Goal: Task Accomplishment & Management: Manage account settings

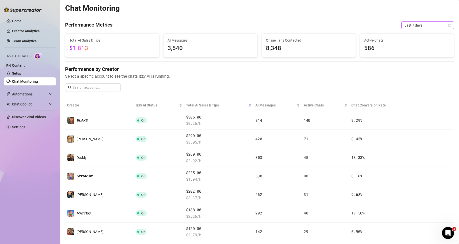
click at [420, 26] on span "Last 7 days" at bounding box center [428, 26] width 47 height 8
click at [414, 37] on div "Last 24 hours" at bounding box center [423, 36] width 45 height 6
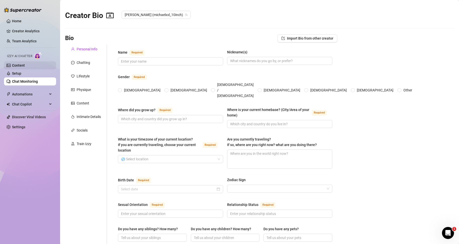
click at [25, 66] on link "Content" at bounding box center [18, 65] width 13 height 4
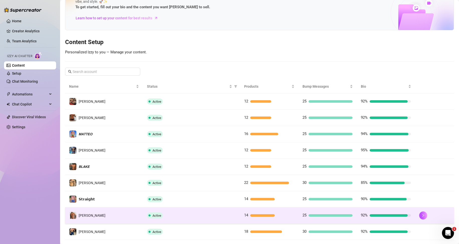
scroll to position [66, 0]
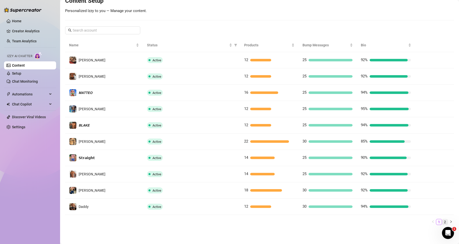
click at [442, 222] on link "2" at bounding box center [445, 222] width 6 height 6
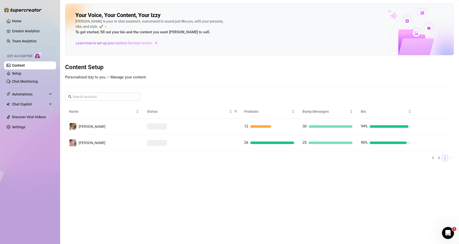
scroll to position [0, 0]
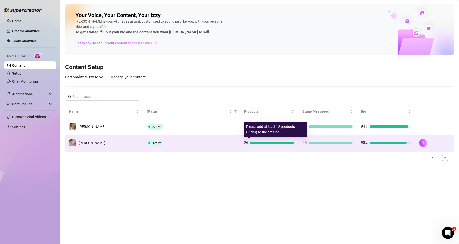
click at [250, 143] on div at bounding box center [272, 143] width 44 height 3
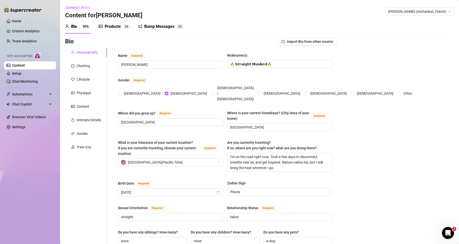
click at [112, 28] on div "Products" at bounding box center [113, 27] width 16 height 6
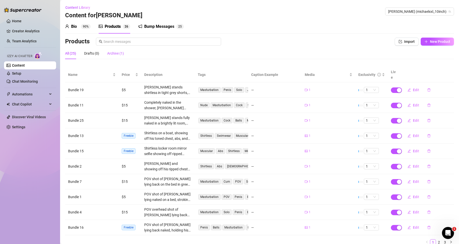
click at [121, 54] on div "Archive (1)" at bounding box center [115, 54] width 17 height 6
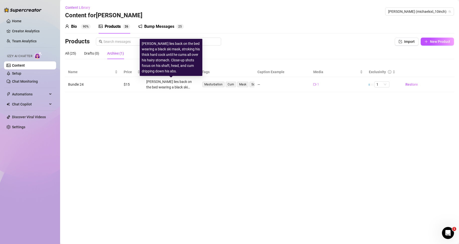
drag, startPoint x: 188, startPoint y: 87, endPoint x: 313, endPoint y: 85, distance: 125.8
click at [313, 85] on icon "video-camera" at bounding box center [314, 84] width 3 height 3
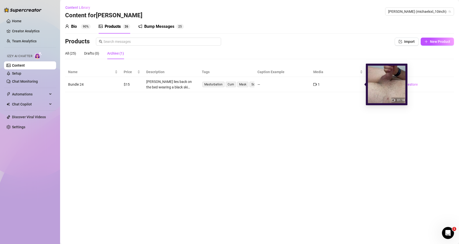
click at [318, 83] on span "1" at bounding box center [319, 85] width 2 height 6
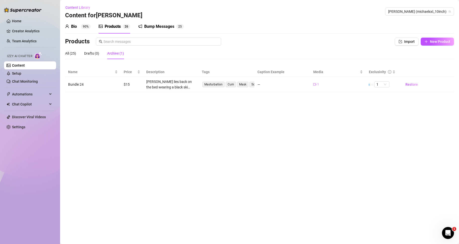
click at [309, 115] on main "Content Library Content for [PERSON_NAME] (michaelxxl_10inch) Bio 90% Products …" at bounding box center [259, 122] width 399 height 244
click at [264, 84] on div "—" at bounding box center [283, 85] width 50 height 6
click at [82, 85] on td "Bundle 24" at bounding box center [93, 84] width 56 height 15
click at [131, 81] on td "$15" at bounding box center [132, 84] width 23 height 15
click at [180, 91] on td "[PERSON_NAME] lies back on the bed wearing a black ski mask, stroking his thick…" at bounding box center [171, 84] width 56 height 15
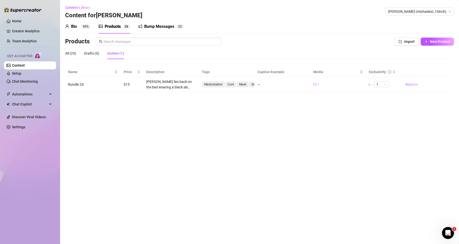
click at [408, 83] on span "Restore" at bounding box center [412, 84] width 13 height 4
click at [408, 84] on span "Restore" at bounding box center [412, 84] width 13 height 4
click at [408, 84] on div at bounding box center [259, 79] width 389 height 25
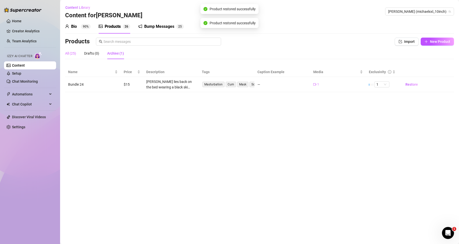
click at [76, 56] on div "All (25)" at bounding box center [70, 54] width 11 height 12
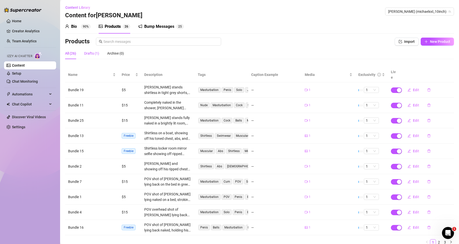
click at [93, 52] on div "Drafts (1)" at bounding box center [91, 54] width 15 height 6
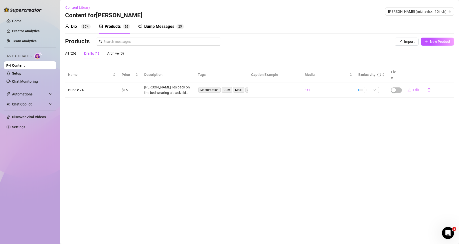
click at [414, 90] on span "Edit" at bounding box center [416, 90] width 6 height 4
type textarea "Type your message here..."
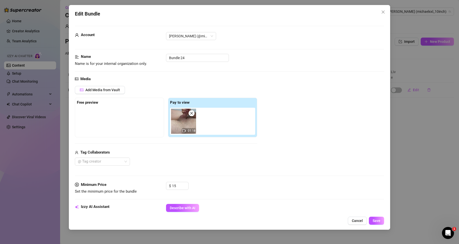
click at [194, 113] on span at bounding box center [192, 113] width 6 height 6
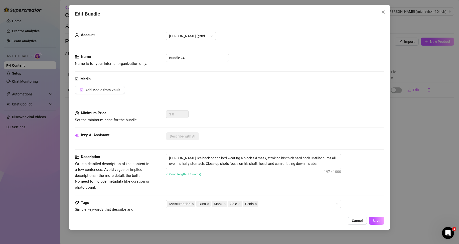
type input "0"
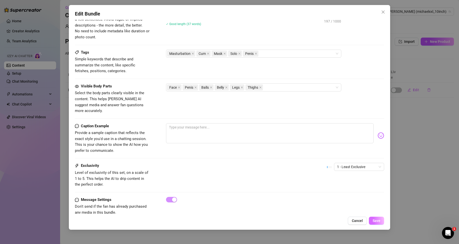
click at [377, 219] on span "Save" at bounding box center [377, 221] width 8 height 4
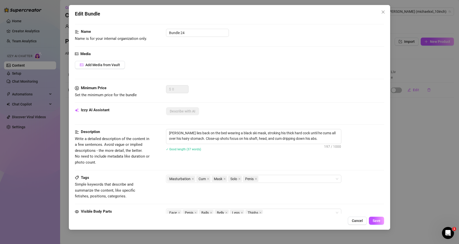
click at [385, 13] on icon "close" at bounding box center [383, 12] width 4 height 4
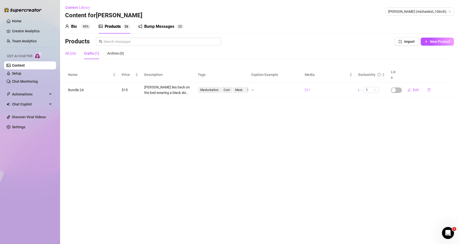
click at [72, 53] on div "All (26)" at bounding box center [70, 54] width 11 height 6
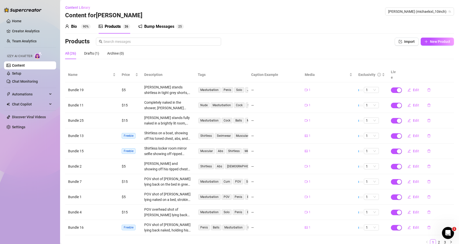
scroll to position [20, 0]
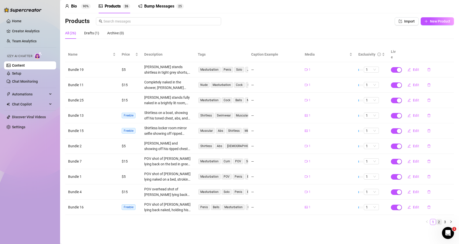
click at [437, 222] on link "2" at bounding box center [439, 222] width 6 height 6
click at [442, 221] on link "3" at bounding box center [445, 222] width 6 height 6
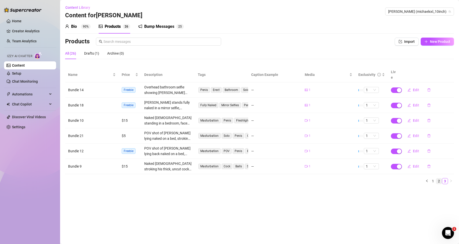
click at [439, 181] on link "2" at bounding box center [439, 181] width 6 height 6
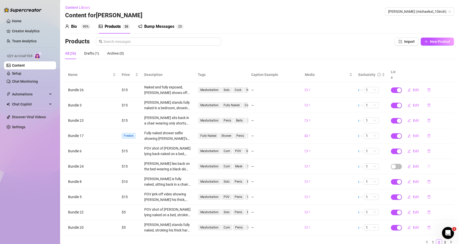
click at [428, 166] on button "button" at bounding box center [429, 166] width 12 height 8
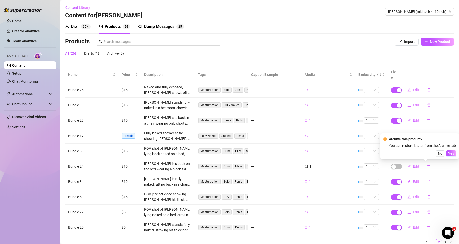
click at [330, 166] on div "1" at bounding box center [329, 167] width 48 height 6
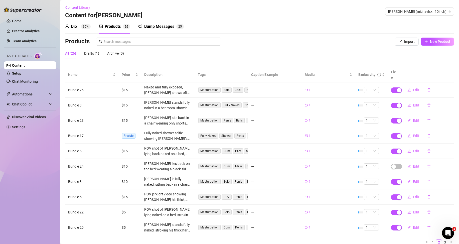
click at [427, 168] on icon "delete" at bounding box center [429, 167] width 4 height 4
click at [450, 154] on span "Yes" at bounding box center [451, 153] width 6 height 4
click at [117, 54] on div "Archive (1)" at bounding box center [115, 54] width 17 height 6
